Goal: Information Seeking & Learning: Learn about a topic

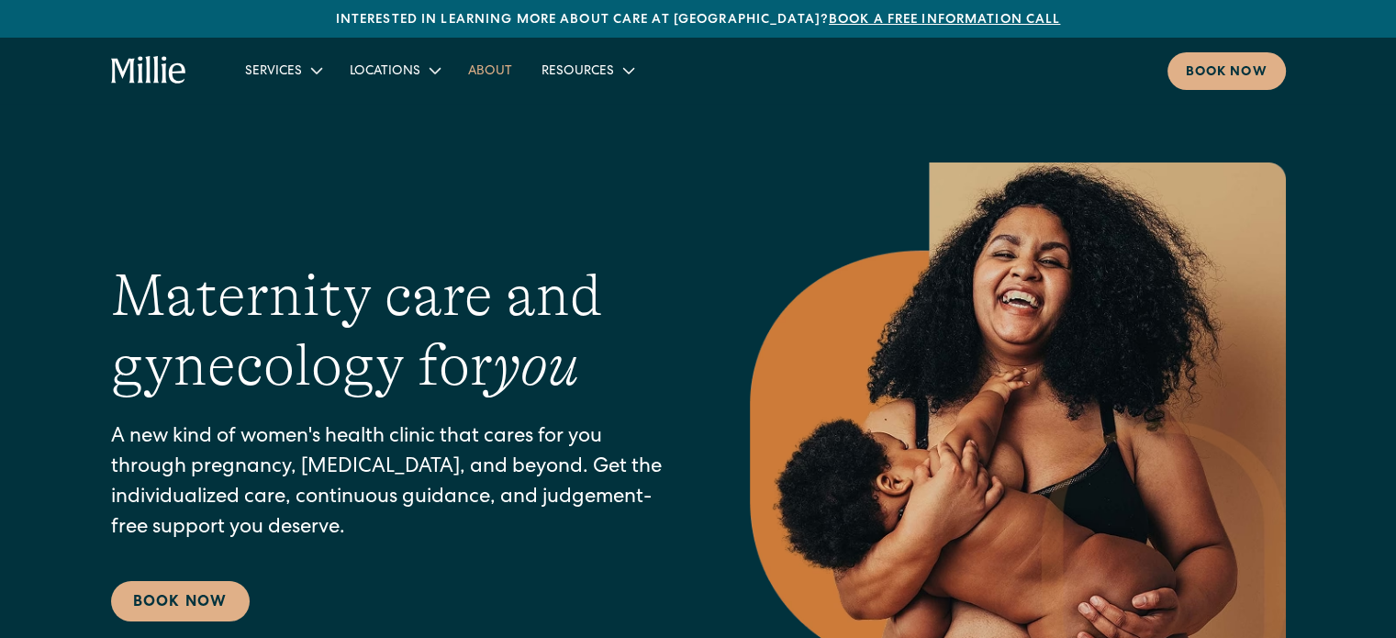
click at [507, 73] on link "About" at bounding box center [490, 70] width 73 height 30
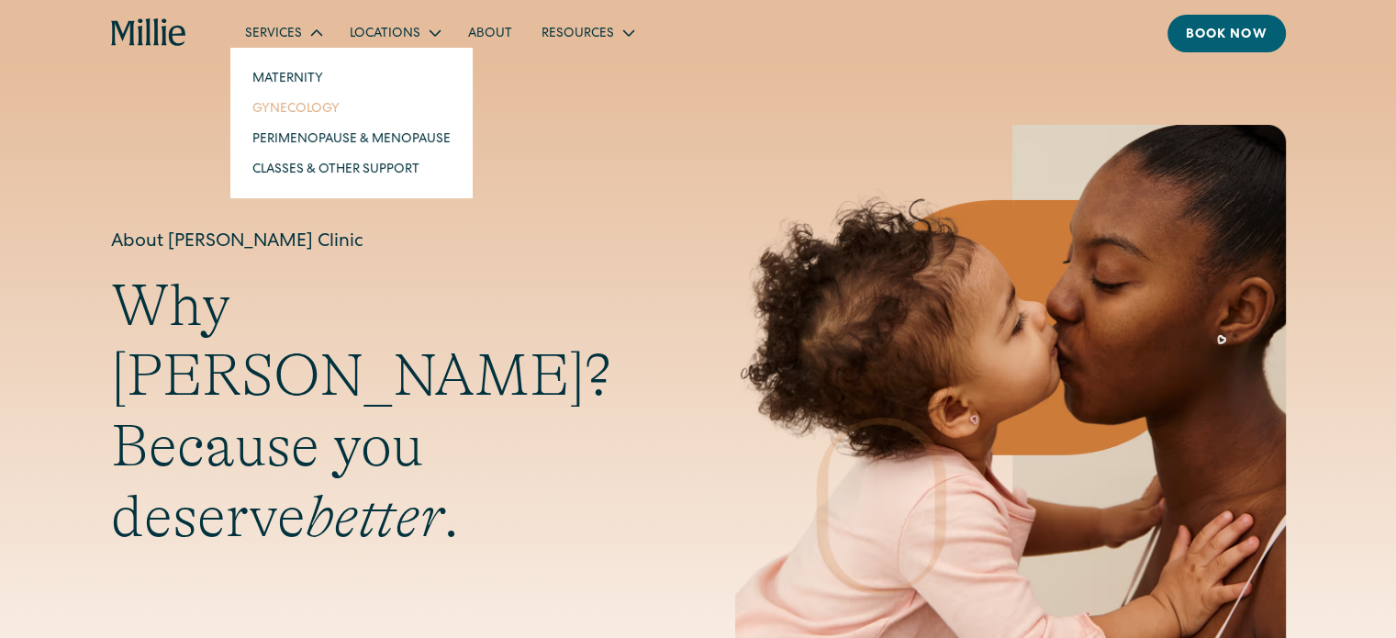
click at [306, 106] on link "Gynecology" at bounding box center [352, 108] width 228 height 30
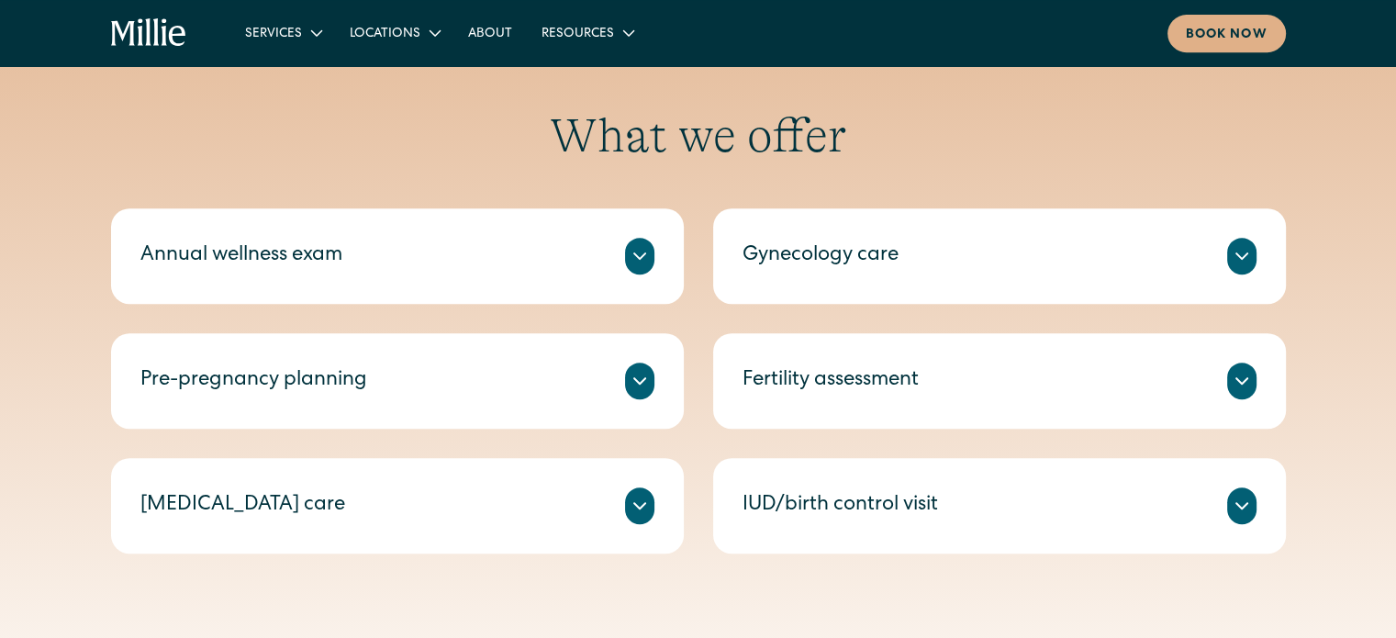
scroll to position [92, 0]
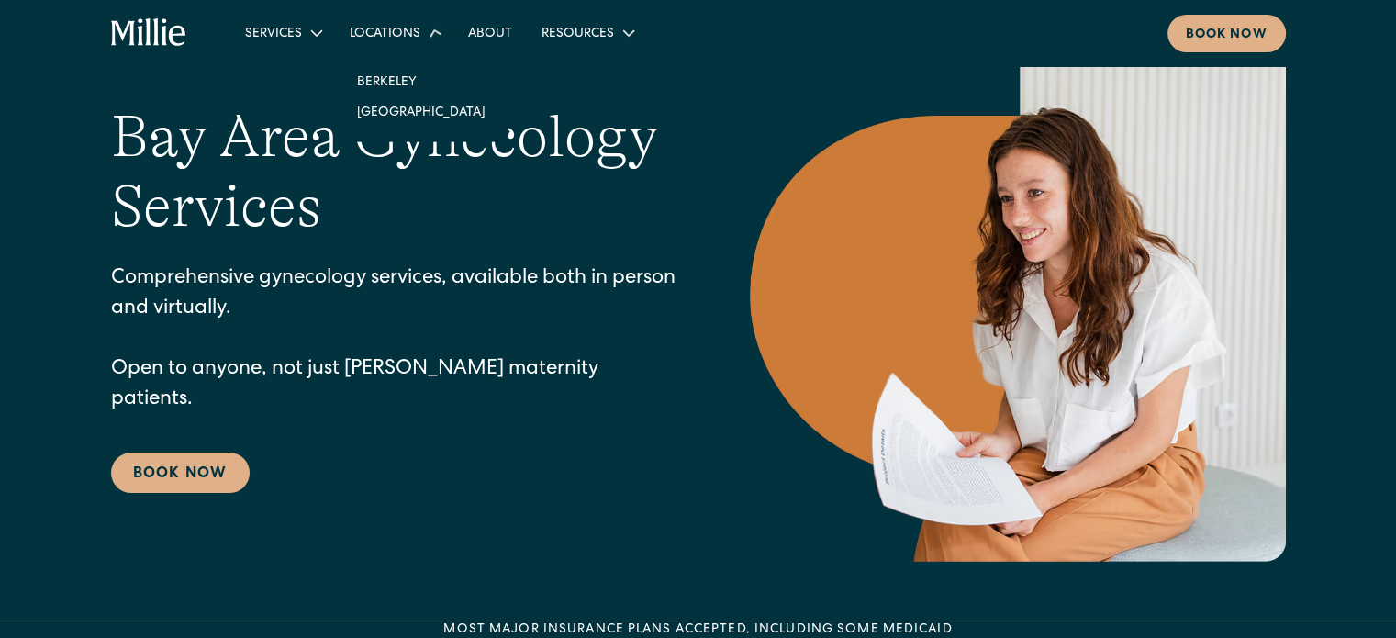
click at [423, 31] on icon at bounding box center [435, 32] width 27 height 27
click at [425, 34] on icon at bounding box center [435, 33] width 22 height 22
click at [406, 75] on link "Berkeley" at bounding box center [421, 77] width 158 height 30
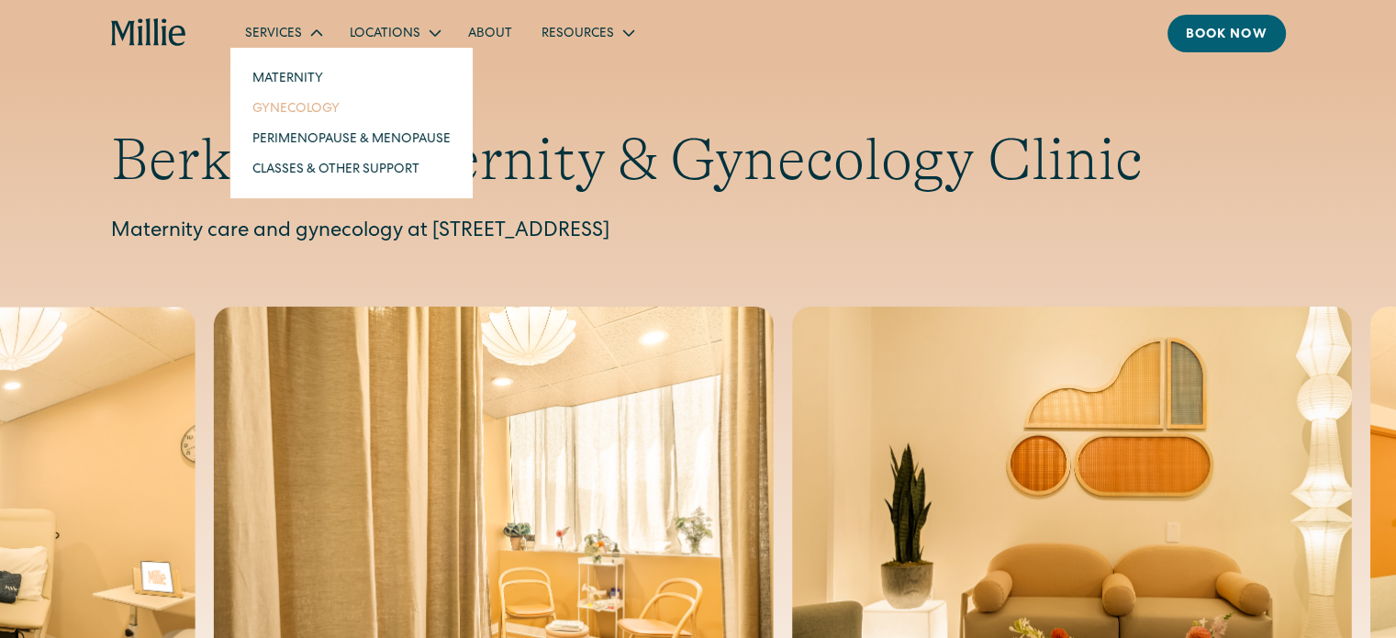
click at [306, 109] on link "Gynecology" at bounding box center [352, 108] width 228 height 30
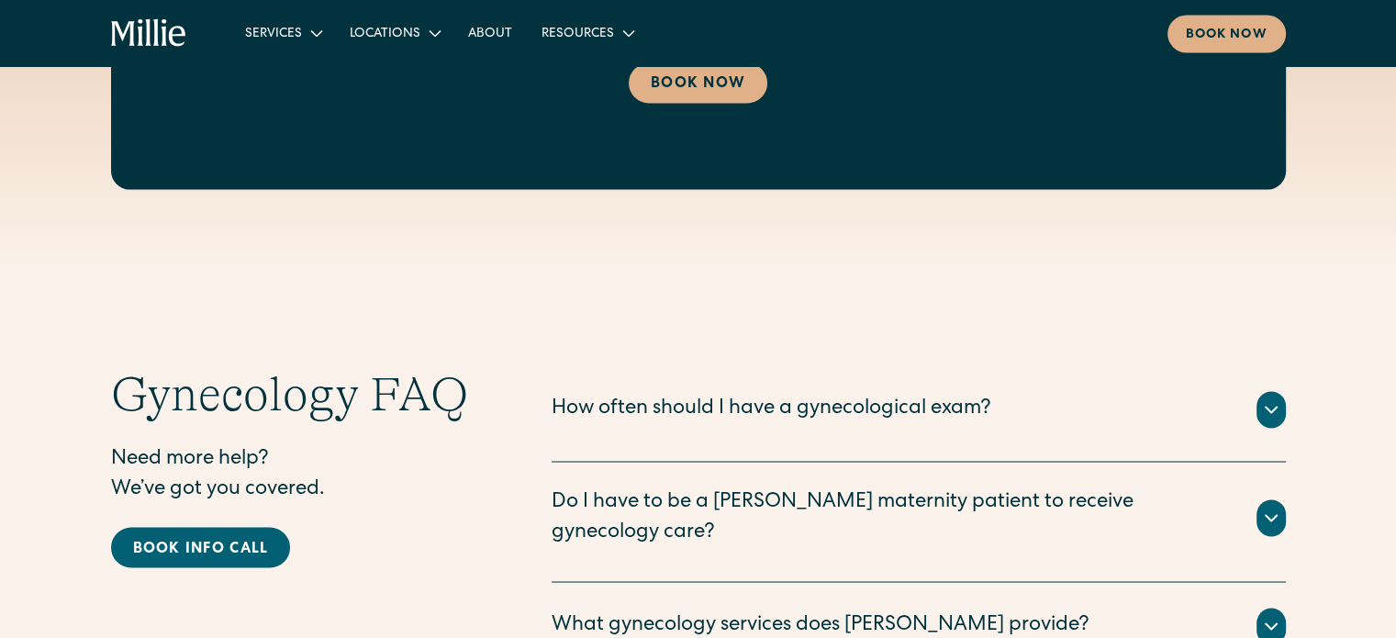
scroll to position [3305, 0]
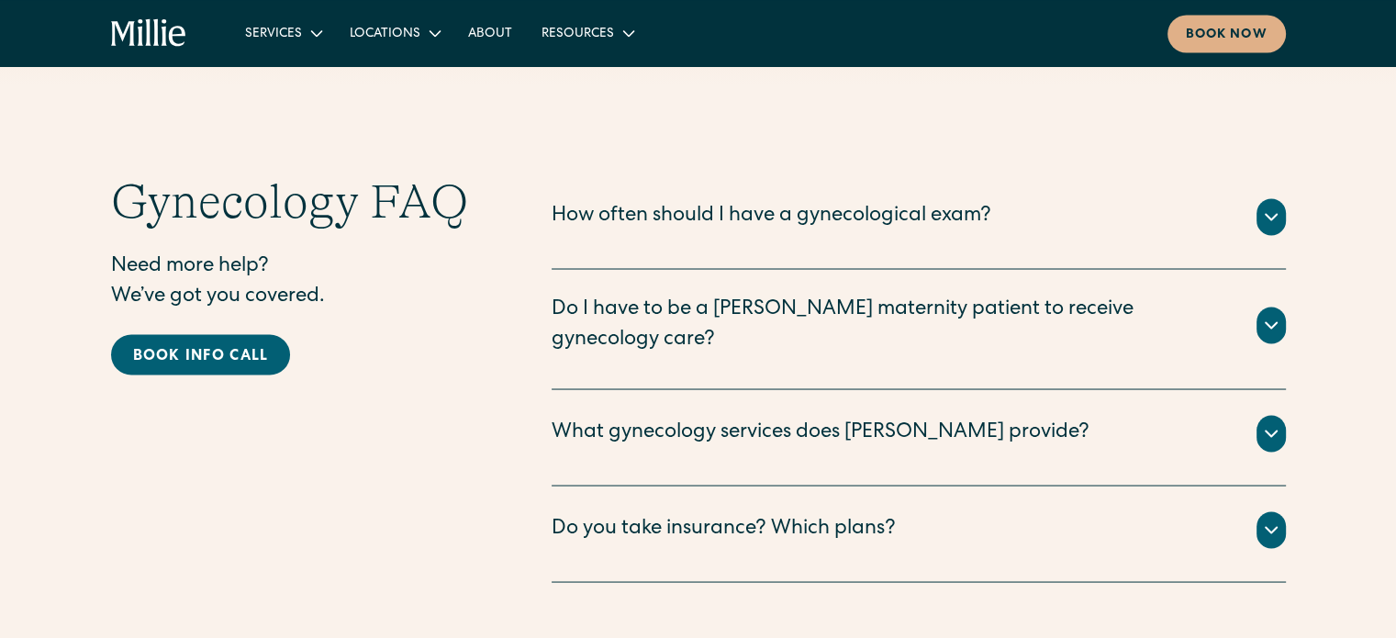
click at [1267, 314] on icon at bounding box center [1272, 325] width 22 height 22
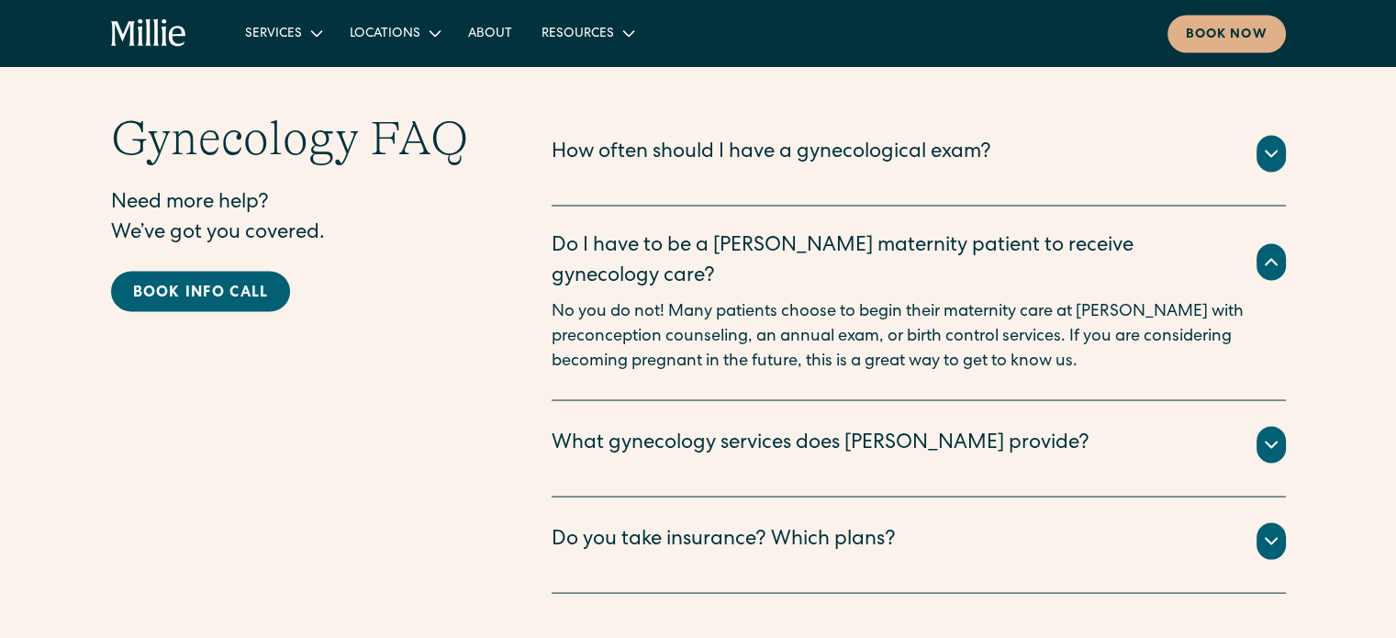
scroll to position [3489, 0]
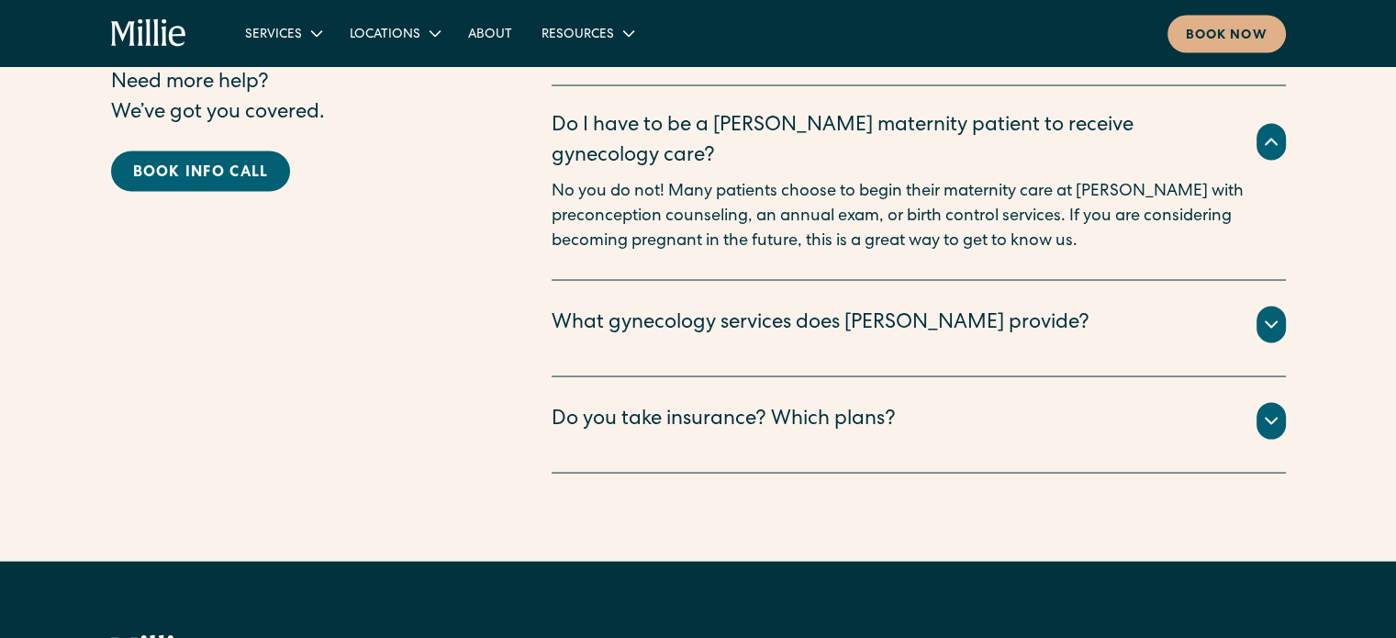
click at [1272, 313] on icon at bounding box center [1272, 324] width 22 height 22
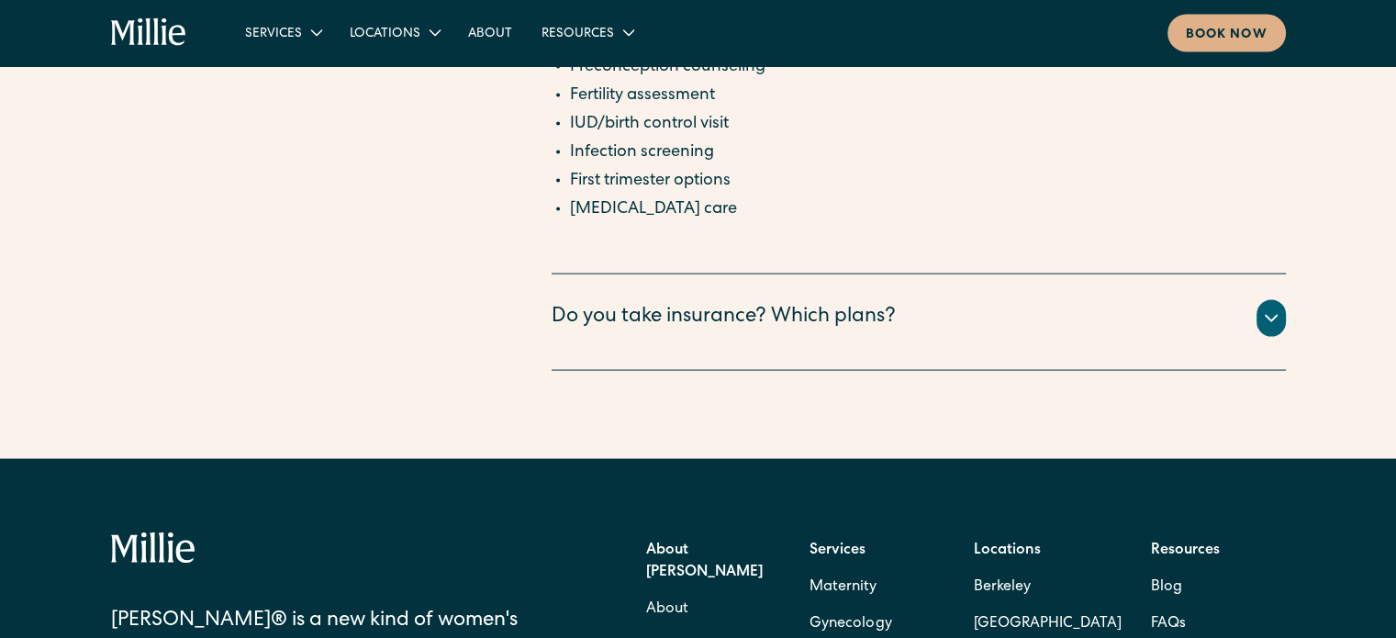
scroll to position [3856, 0]
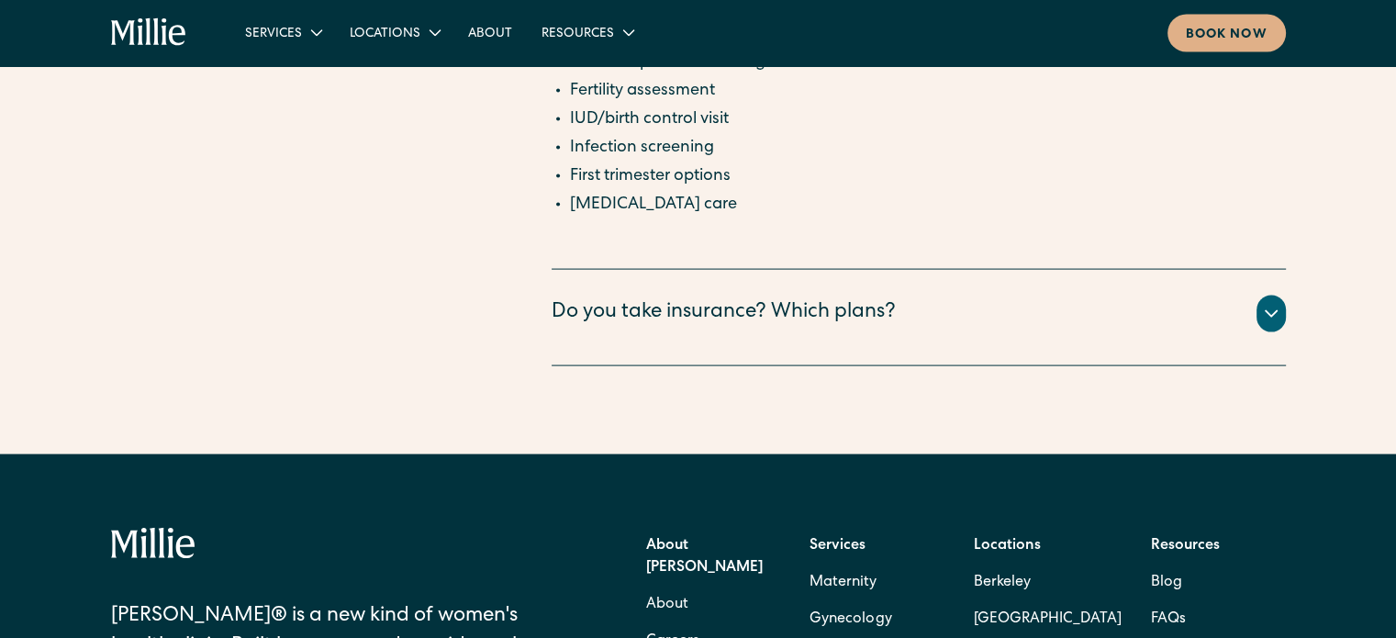
click at [1088, 296] on div "Do you take insurance? Which plans?" at bounding box center [919, 314] width 734 height 37
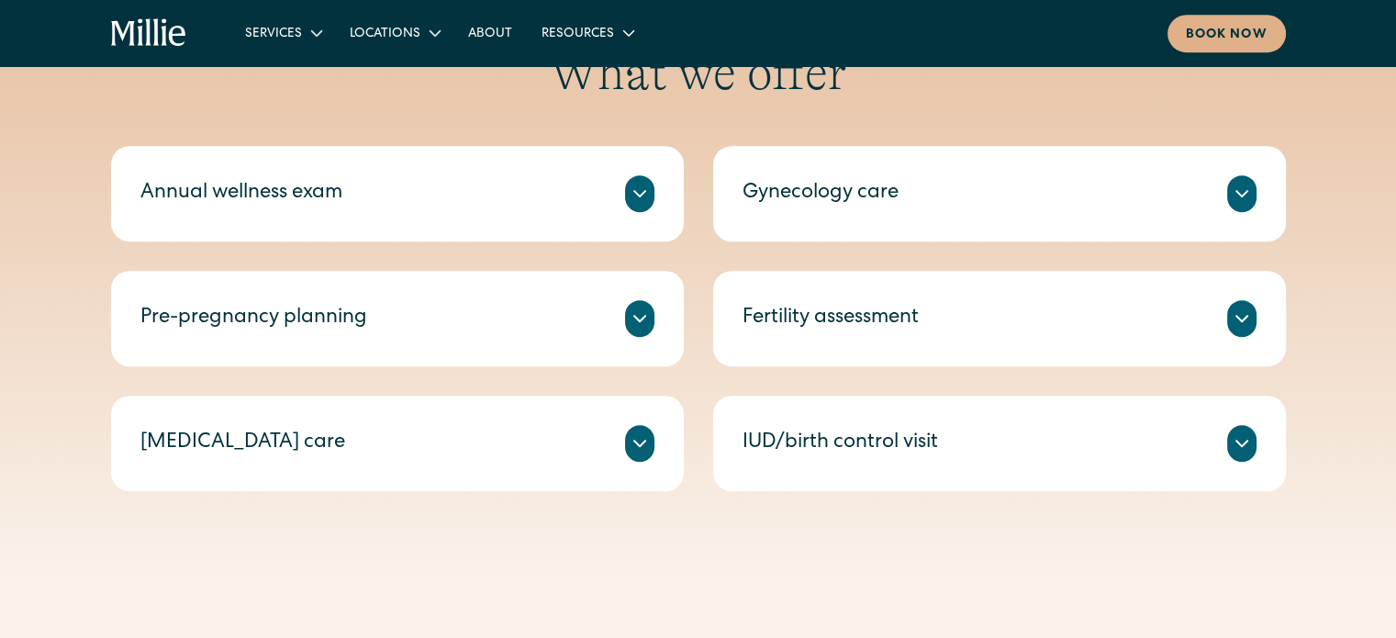
scroll to position [918, 0]
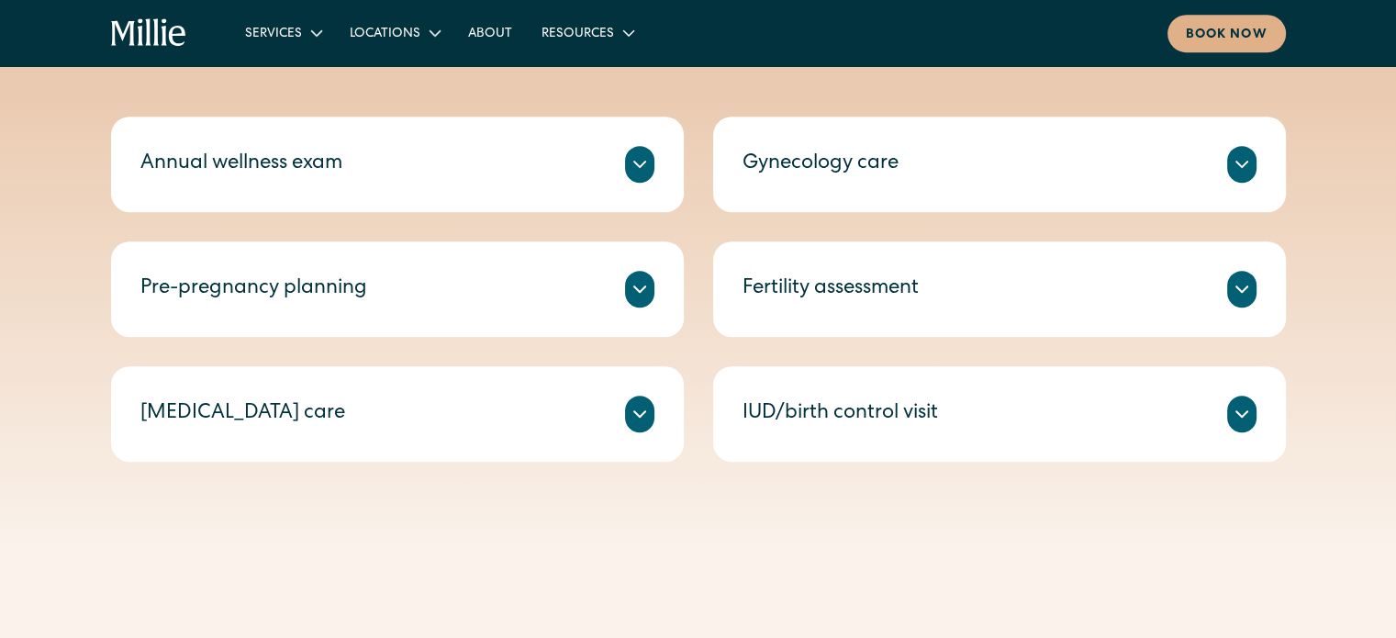
click at [639, 160] on icon at bounding box center [640, 164] width 22 height 22
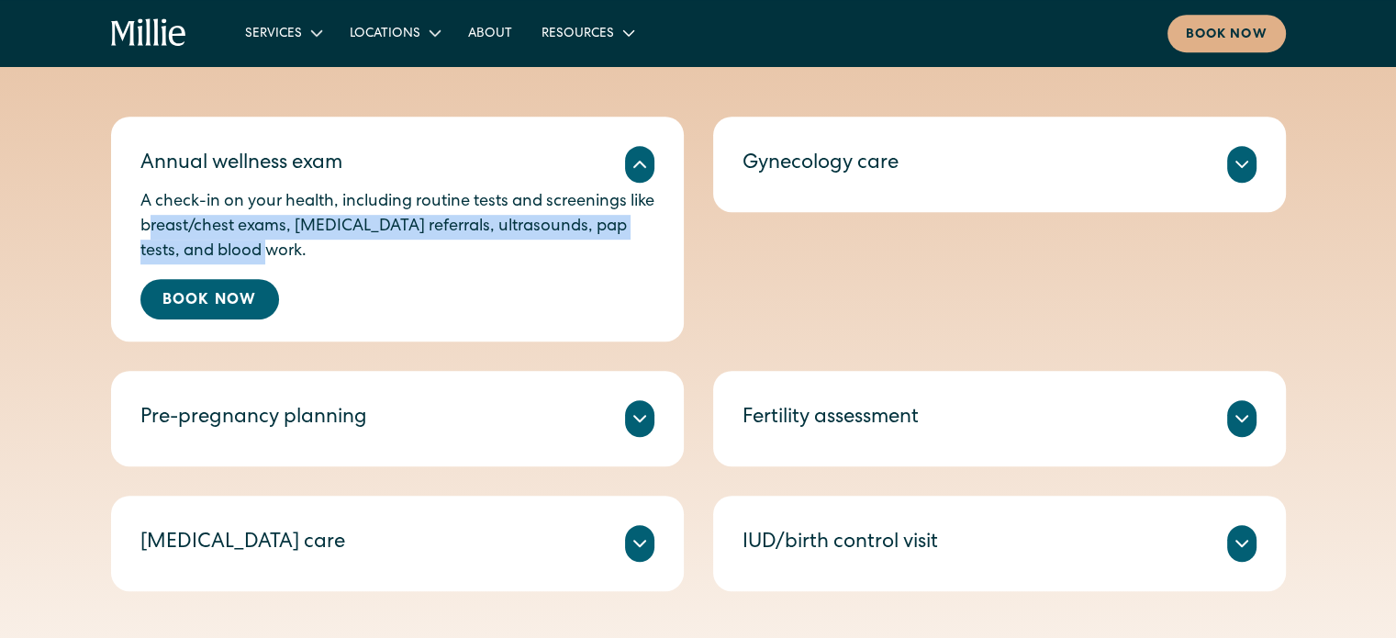
drag, startPoint x: 241, startPoint y: 230, endPoint x: 608, endPoint y: 245, distance: 366.6
click at [608, 245] on p "A check-in on your health, including routine tests and screenings like breast/c…" at bounding box center [397, 227] width 514 height 74
click at [607, 245] on p "A check-in on your health, including routine tests and screenings like breast/c…" at bounding box center [397, 227] width 514 height 74
drag, startPoint x: 341, startPoint y: 225, endPoint x: 482, endPoint y: 238, distance: 142.0
click at [481, 240] on p "A check-in on your health, including routine tests and screenings like breast/c…" at bounding box center [397, 227] width 514 height 74
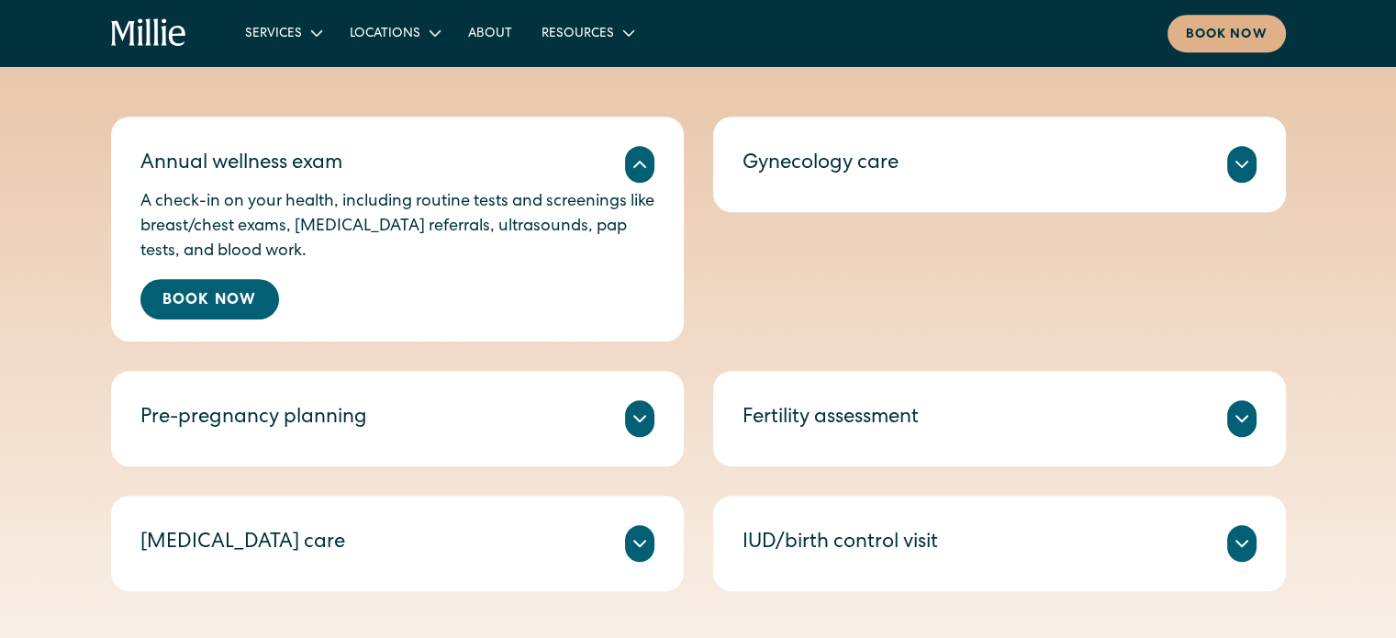
click at [541, 238] on p "A check-in on your health, including routine tests and screenings like breast/c…" at bounding box center [397, 227] width 514 height 74
drag, startPoint x: 525, startPoint y: 227, endPoint x: 600, endPoint y: 229, distance: 74.4
click at [600, 229] on p "A check-in on your health, including routine tests and screenings like breast/c…" at bounding box center [397, 227] width 514 height 74
click at [763, 279] on div "Annual wellness exam A check-in on your health, including routine tests and scr…" at bounding box center [698, 354] width 1175 height 475
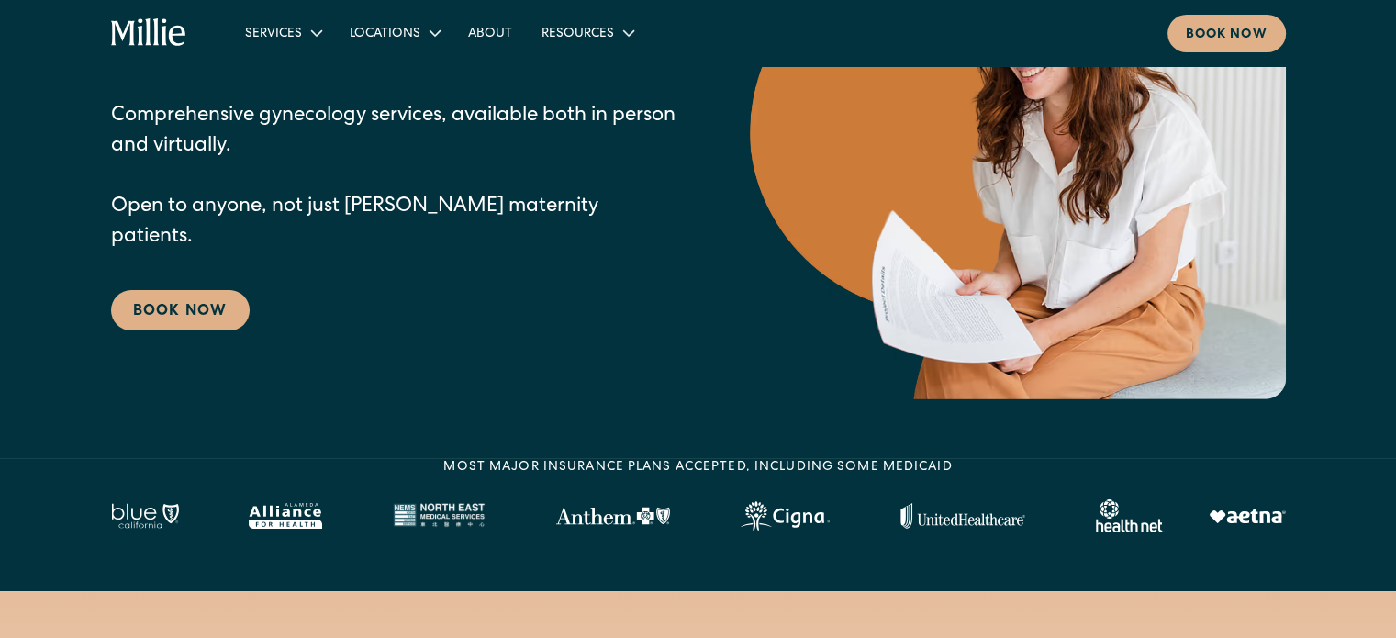
scroll to position [0, 0]
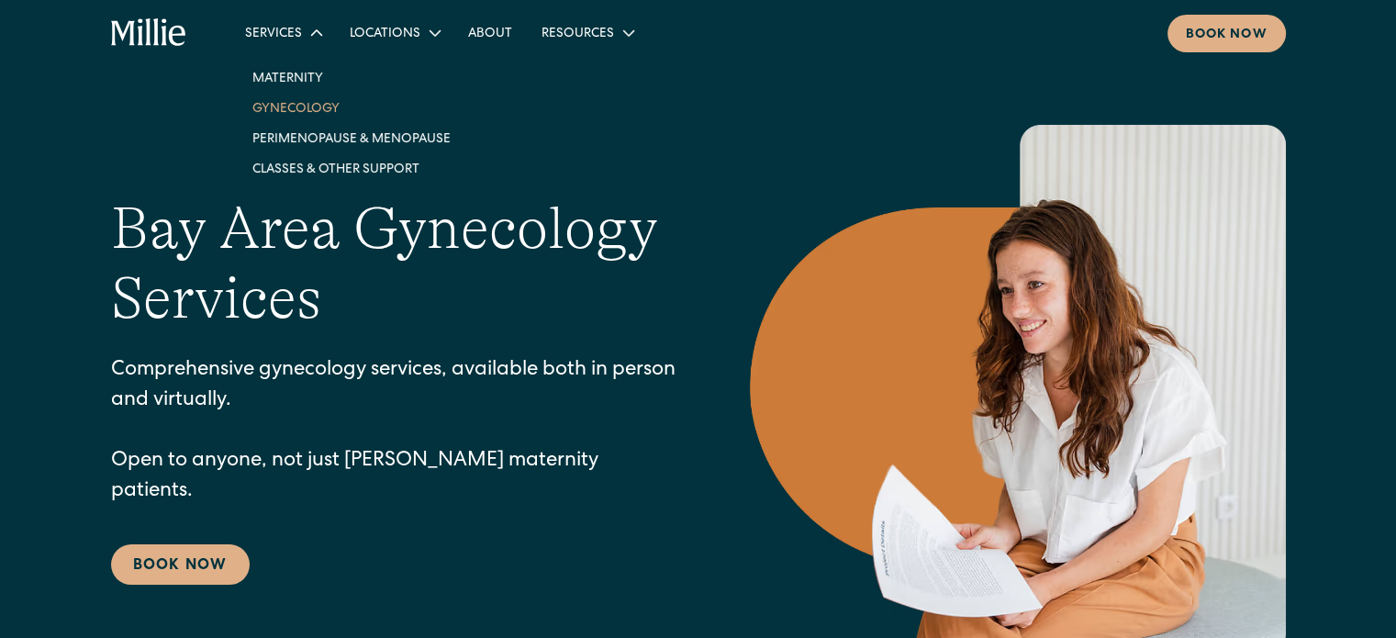
click at [308, 106] on link "Gynecology" at bounding box center [352, 108] width 228 height 30
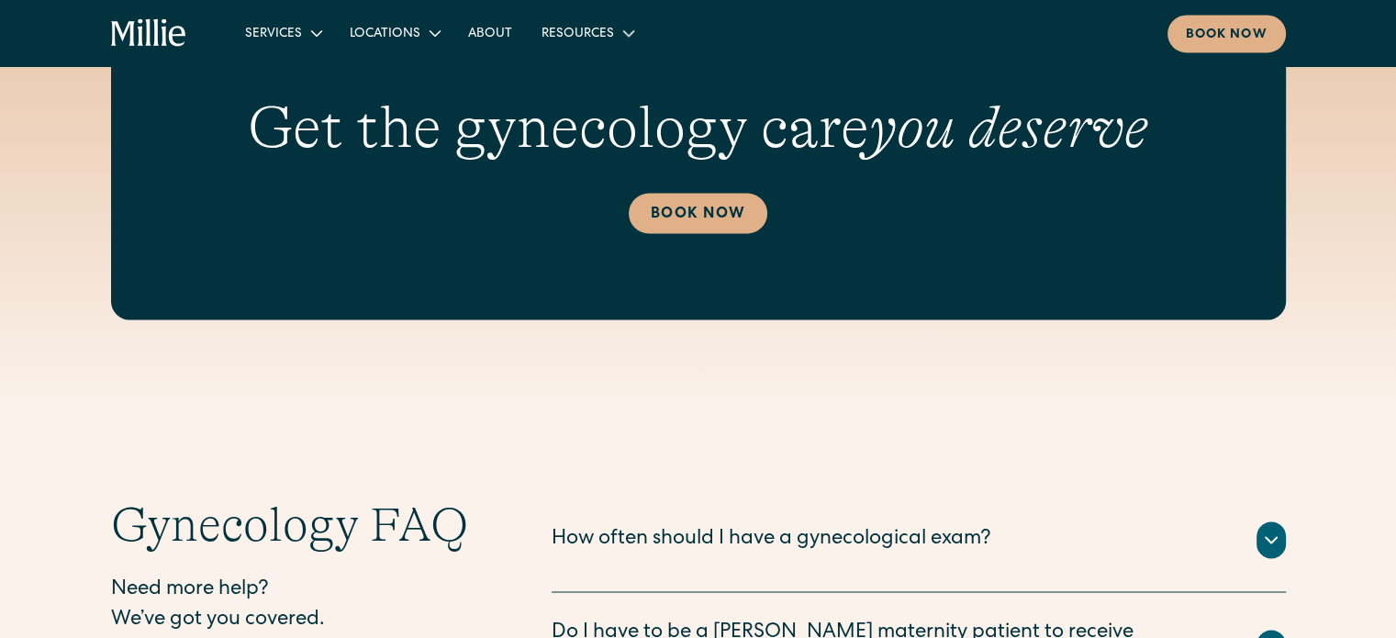
scroll to position [2662, 0]
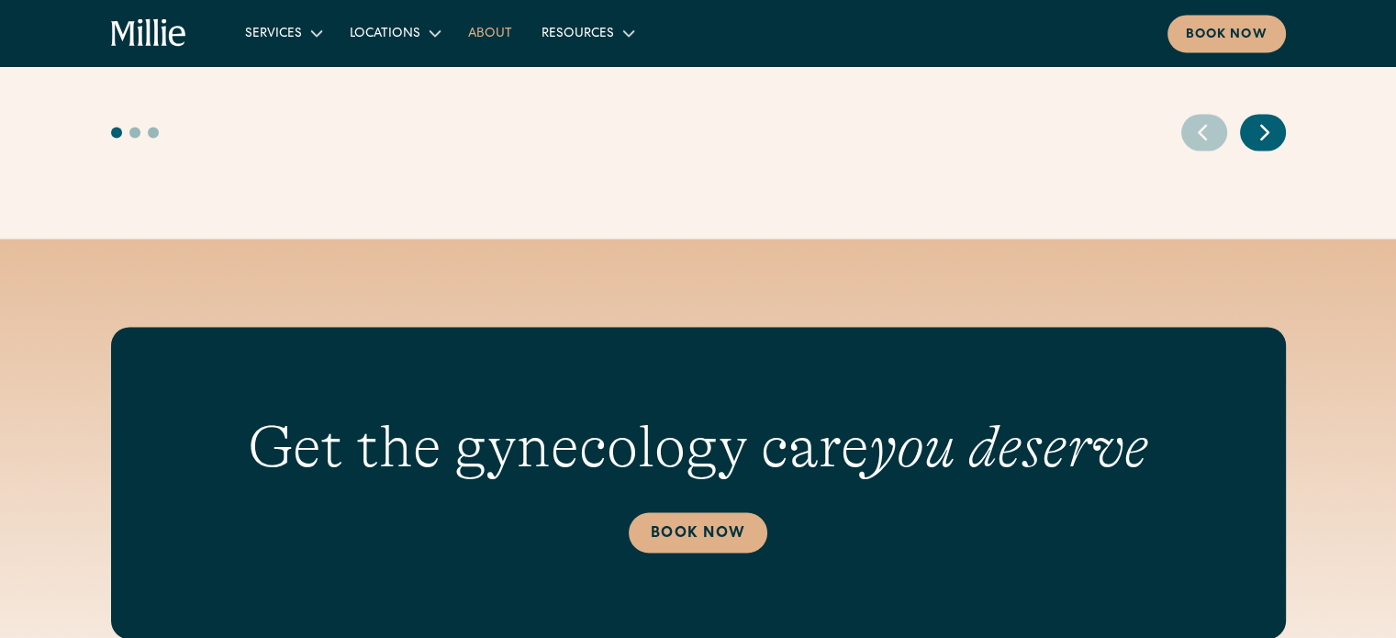
click at [481, 32] on link "About" at bounding box center [490, 32] width 73 height 30
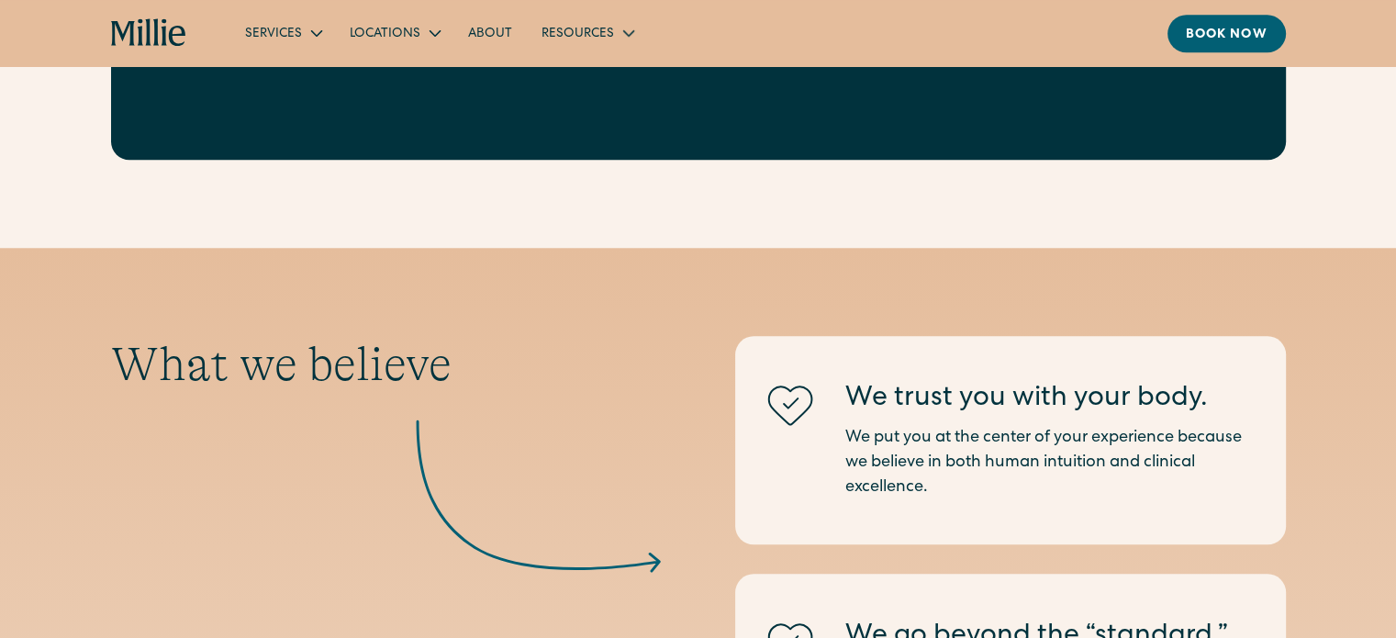
scroll to position [1506, 0]
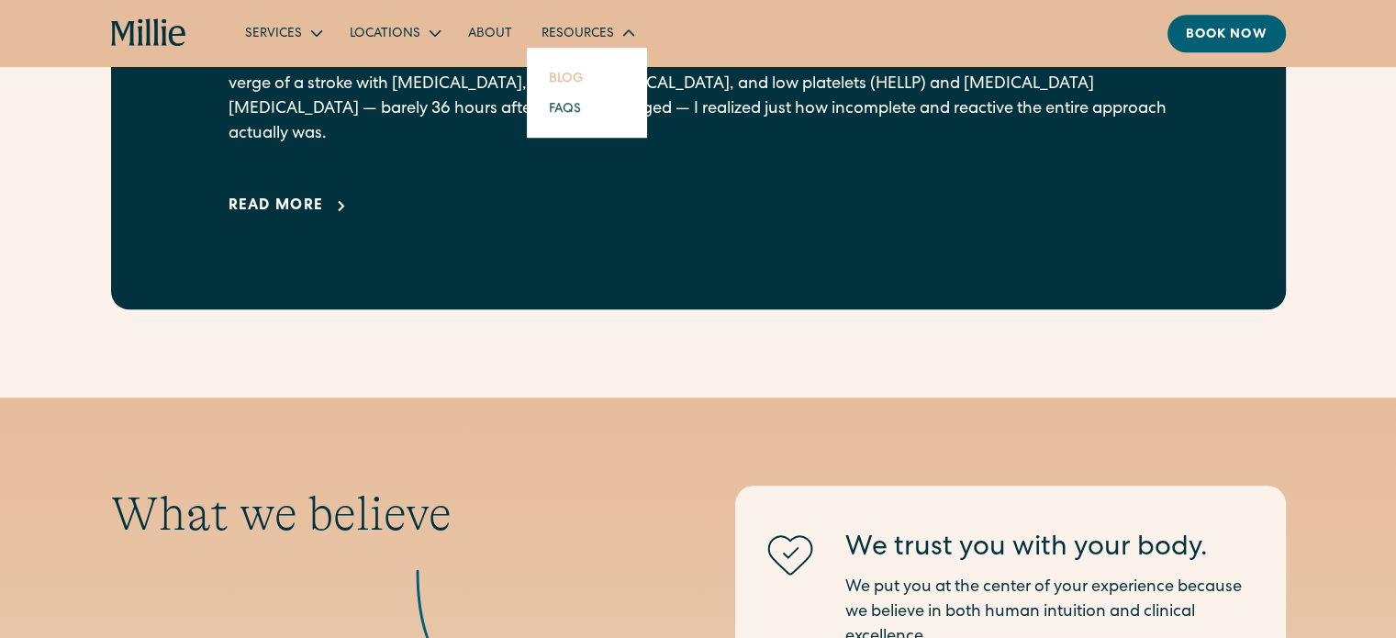
click at [566, 79] on link "Blog" at bounding box center [565, 77] width 63 height 30
